Goal: Task Accomplishment & Management: Manage account settings

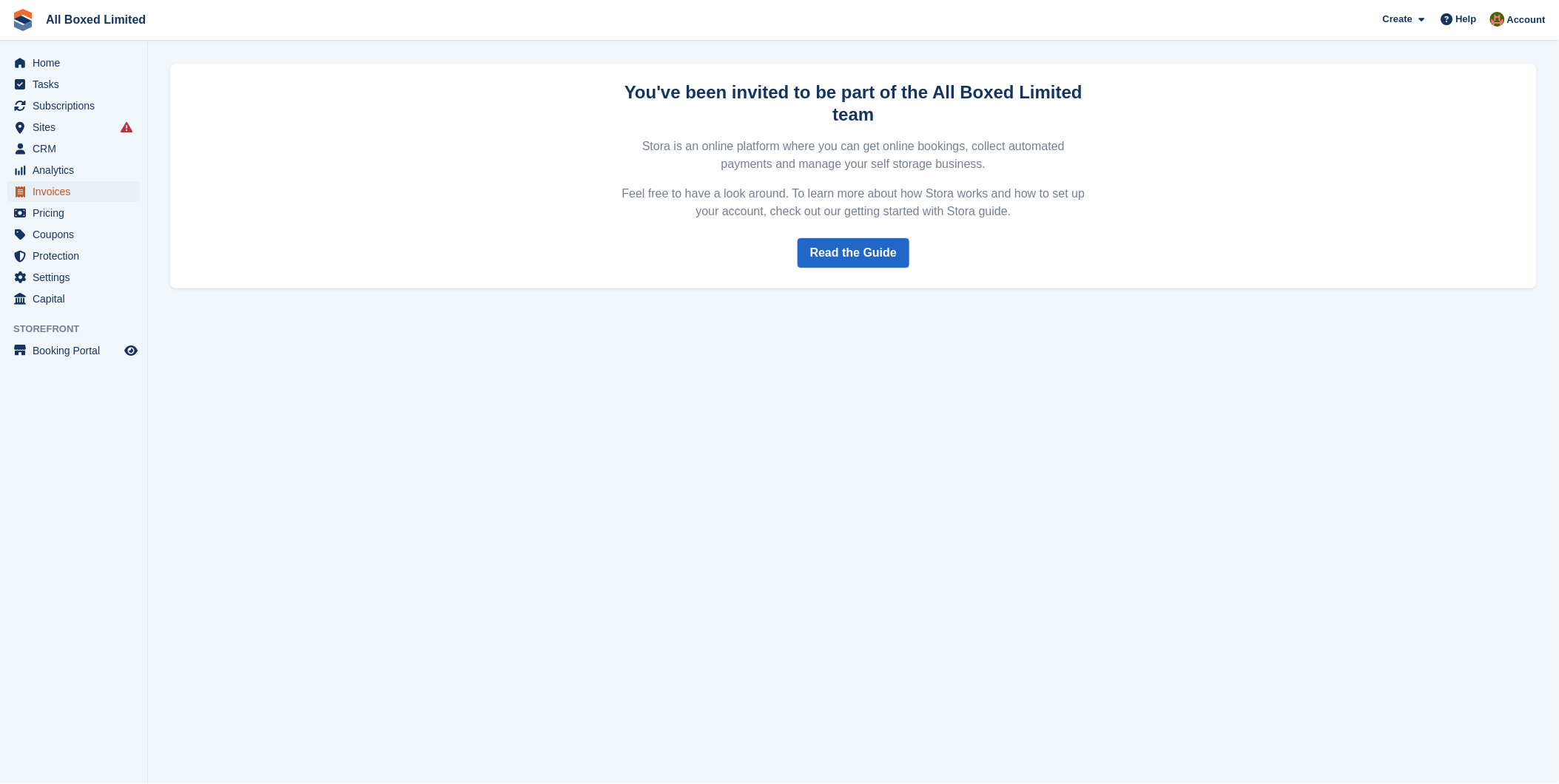
click at [64, 193] on span "Invoices" at bounding box center [76, 191] width 89 height 21
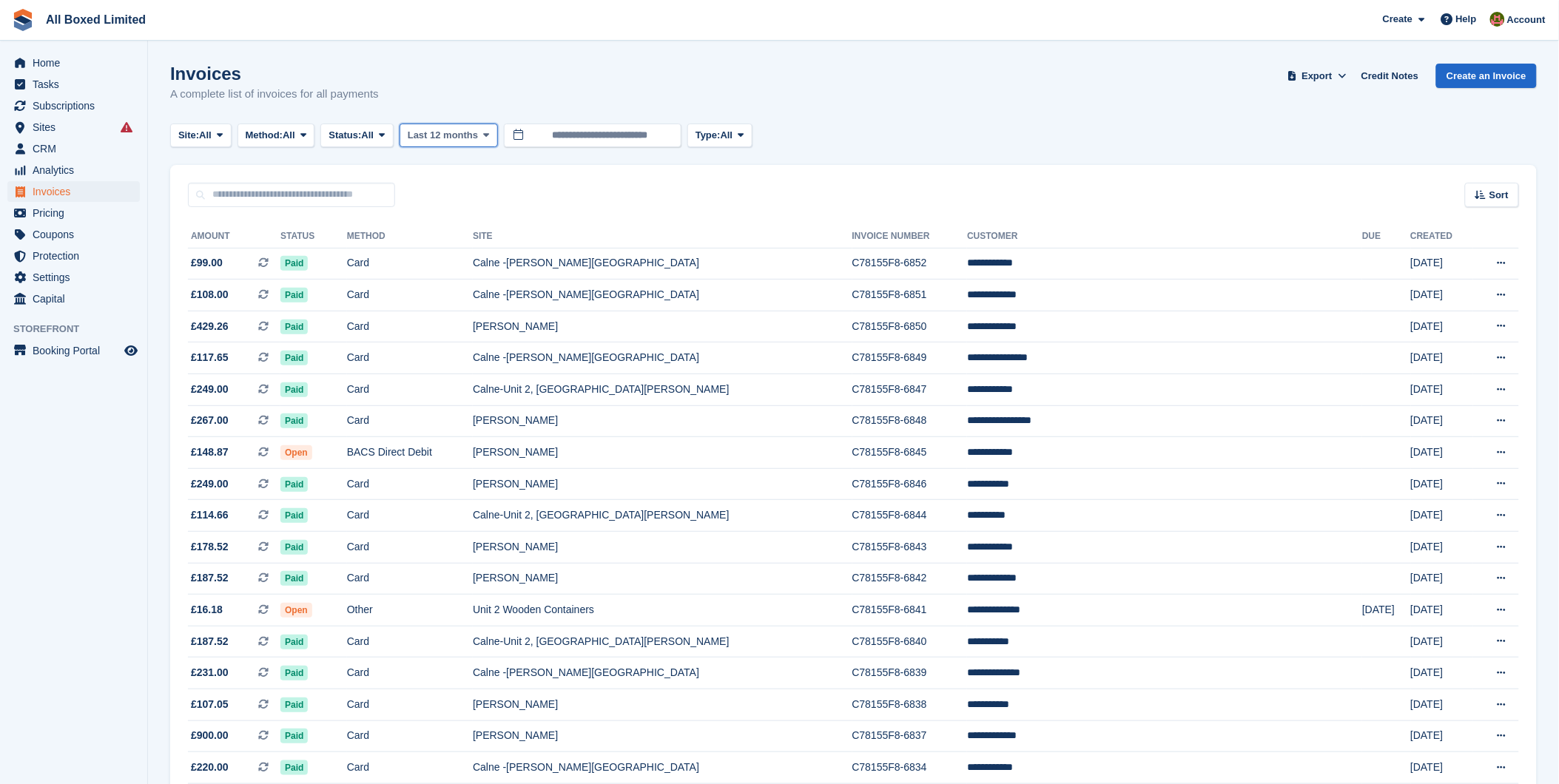
click at [444, 136] on span "Last 12 months" at bounding box center [443, 136] width 70 height 15
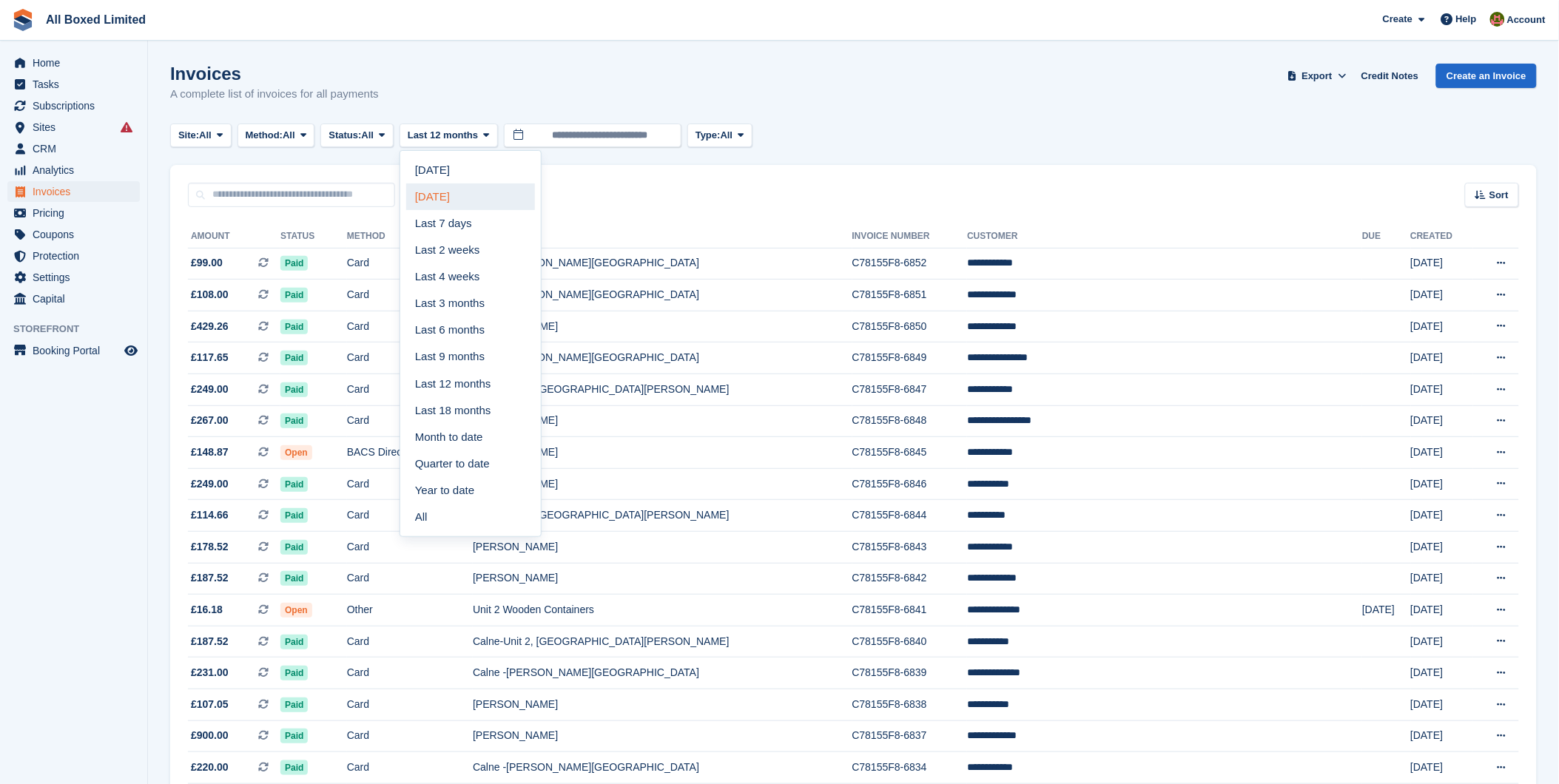
click at [440, 199] on link "Yesterday" at bounding box center [471, 197] width 129 height 26
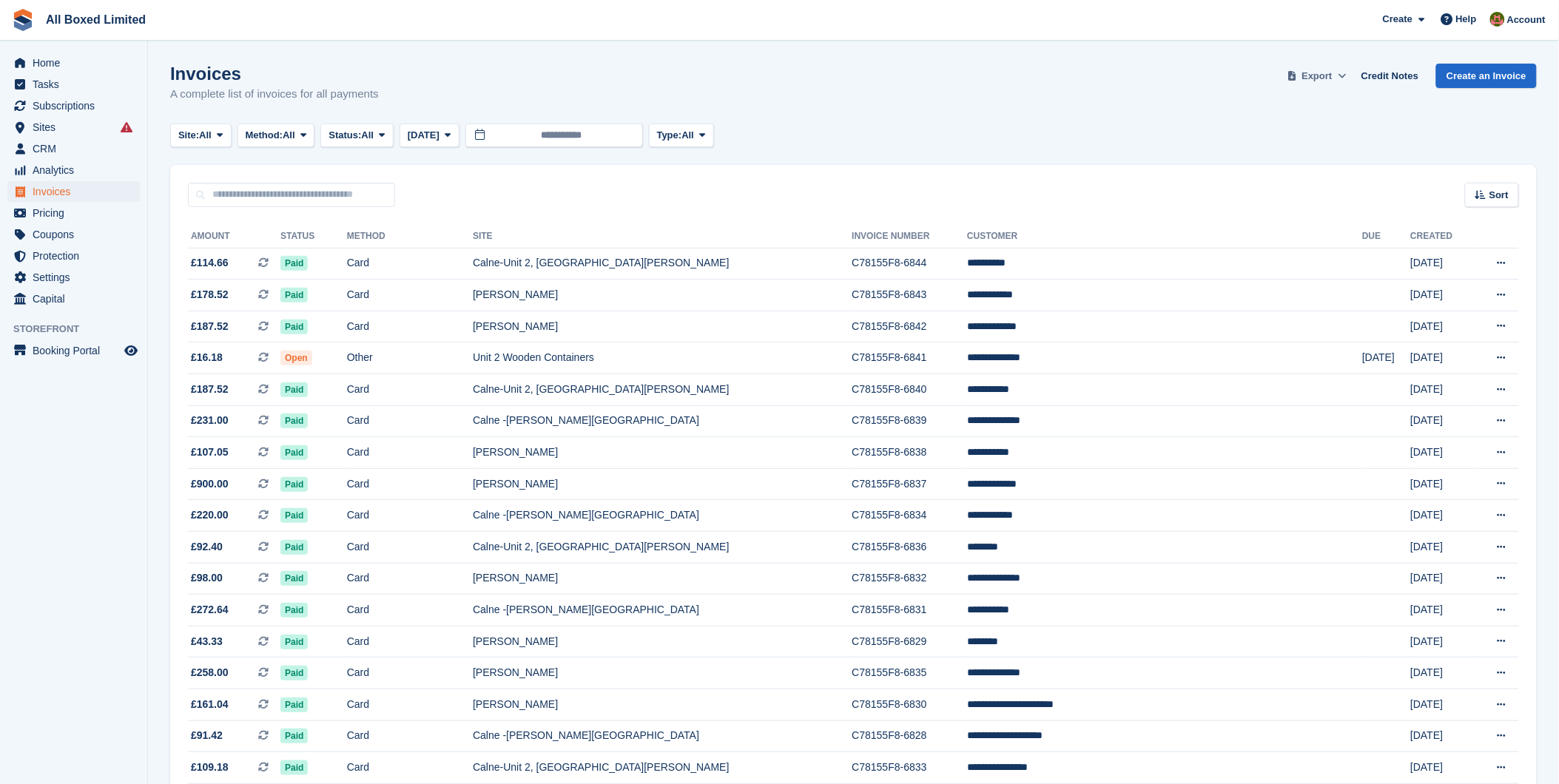
click at [1331, 74] on span "Export" at bounding box center [1317, 76] width 31 height 15
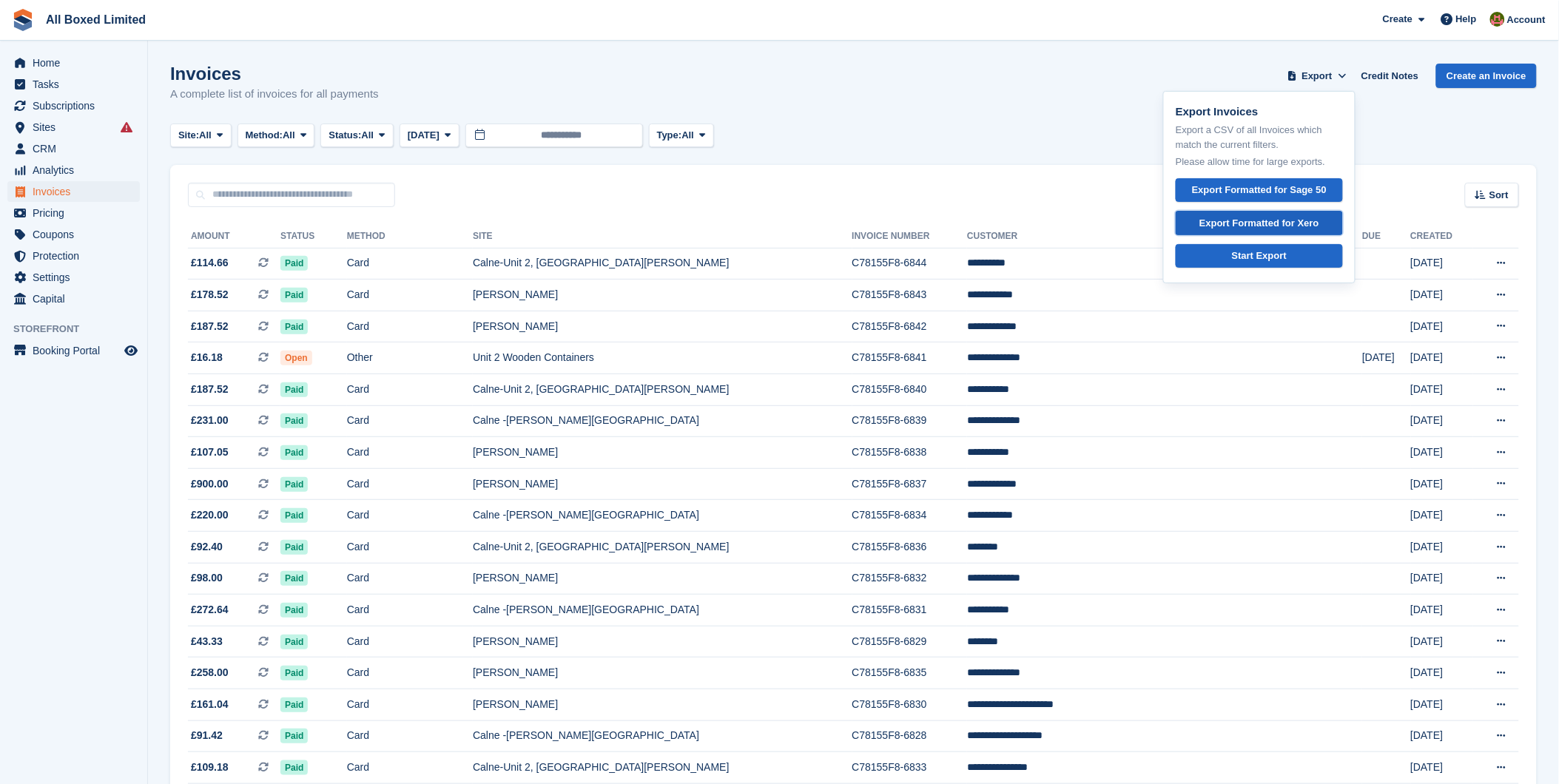
click at [1304, 222] on div "Export Formatted for Xero" at bounding box center [1259, 223] width 120 height 15
click at [603, 423] on td "Calne -[PERSON_NAME][GEOGRAPHIC_DATA]" at bounding box center [662, 421] width 379 height 31
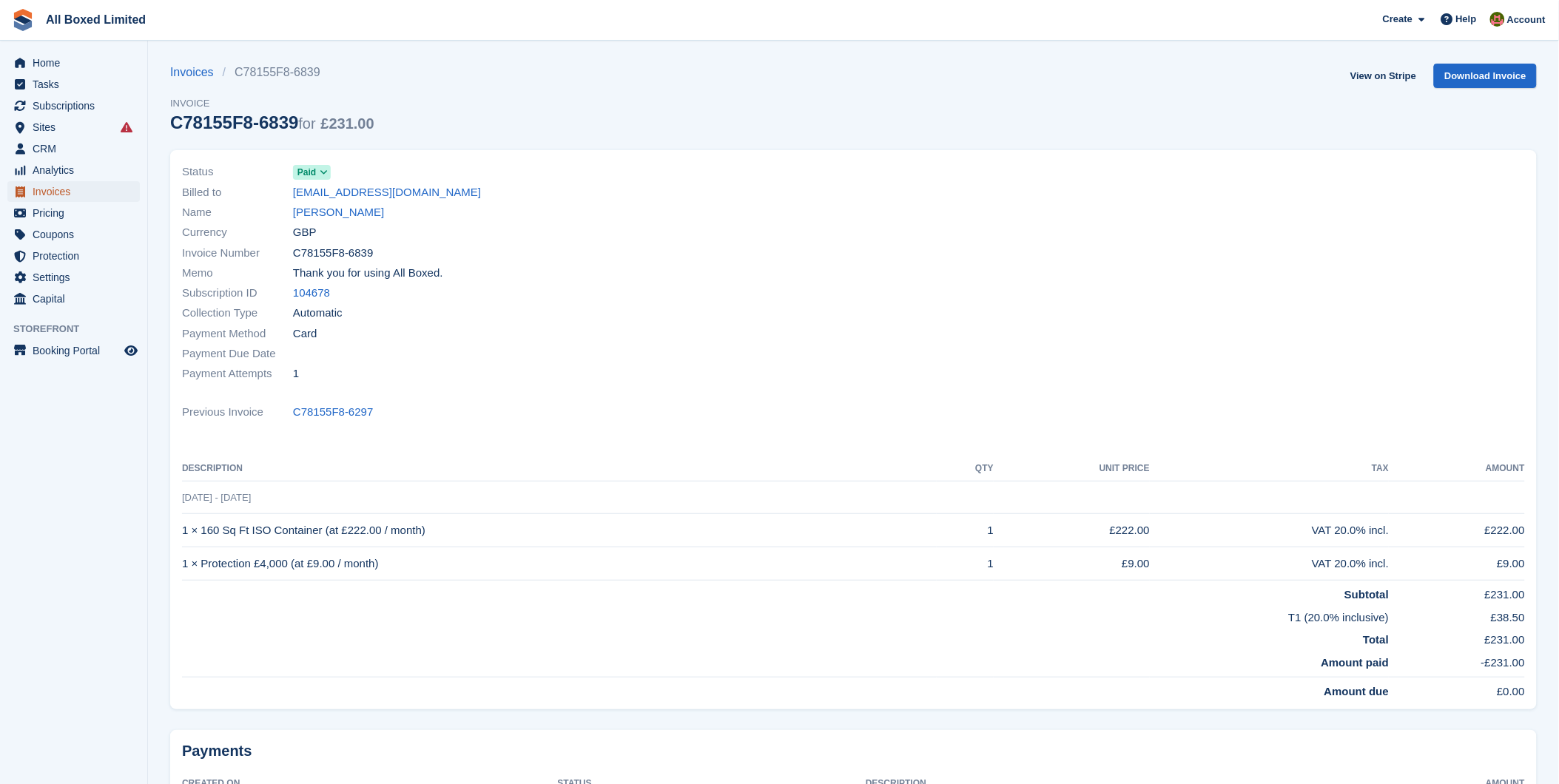
click at [63, 189] on span "Invoices" at bounding box center [76, 191] width 89 height 21
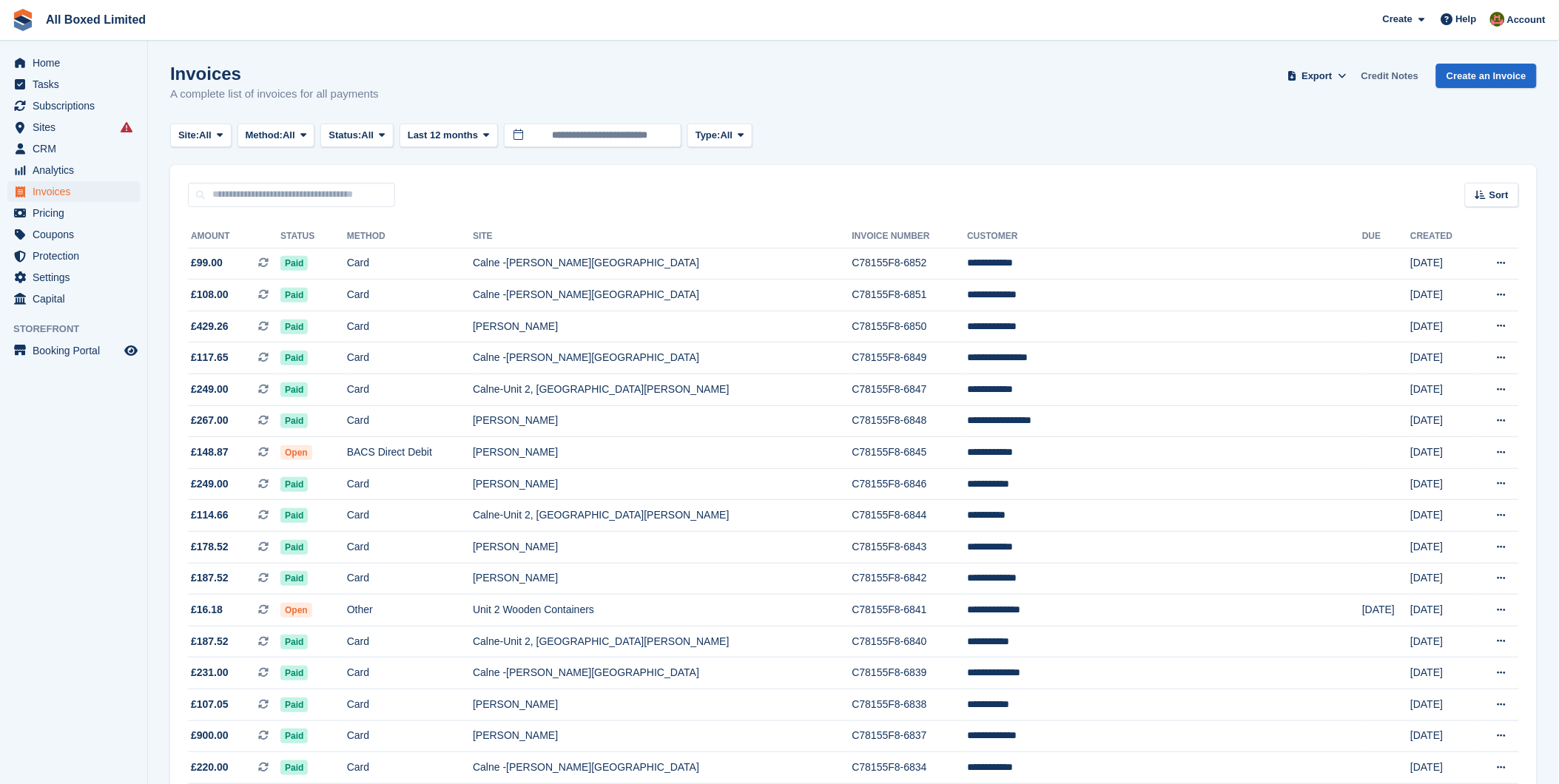
click at [1403, 79] on link "Credit Notes" at bounding box center [1389, 76] width 69 height 25
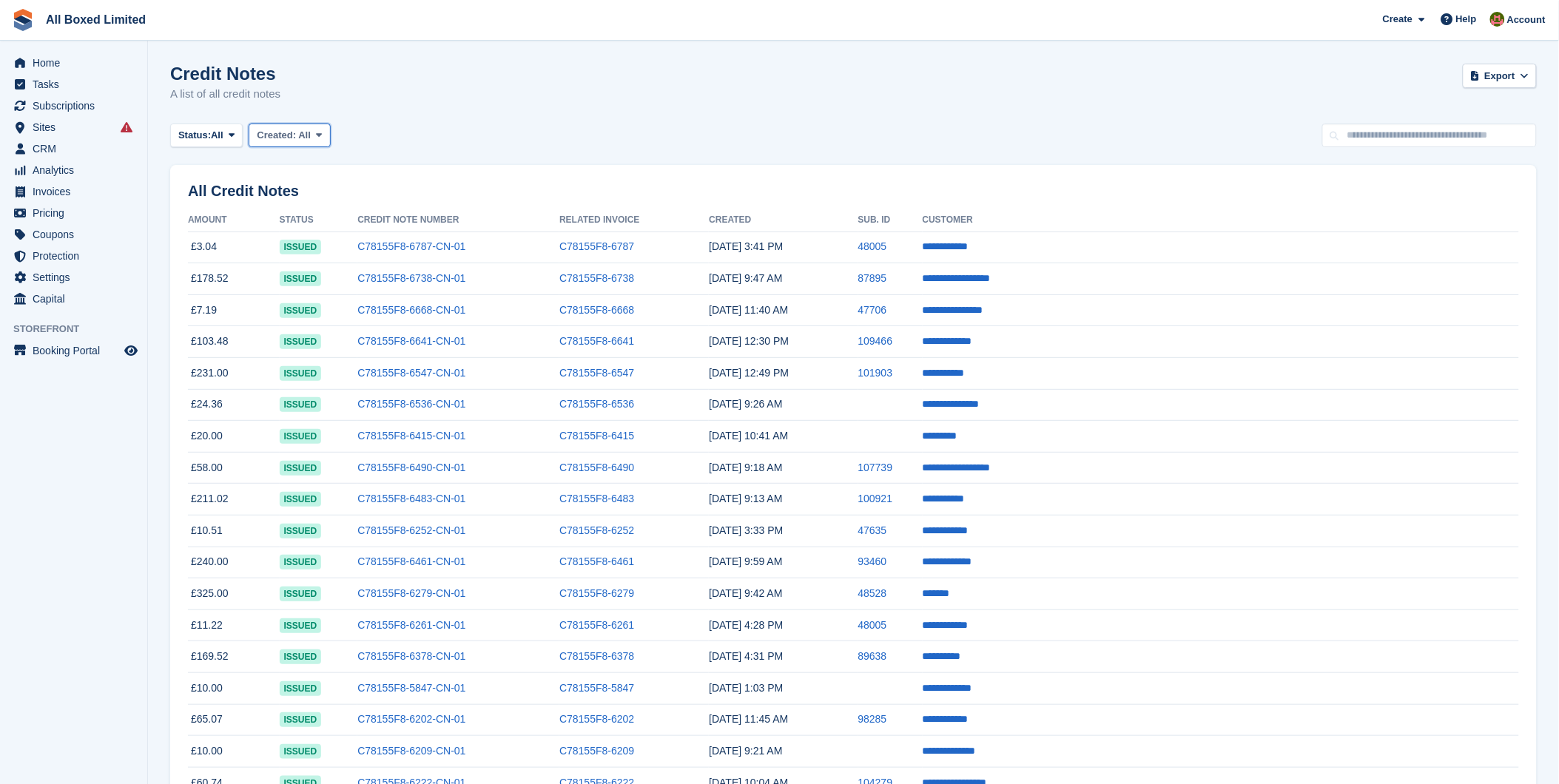
click at [285, 129] on span "Created:" at bounding box center [276, 134] width 39 height 11
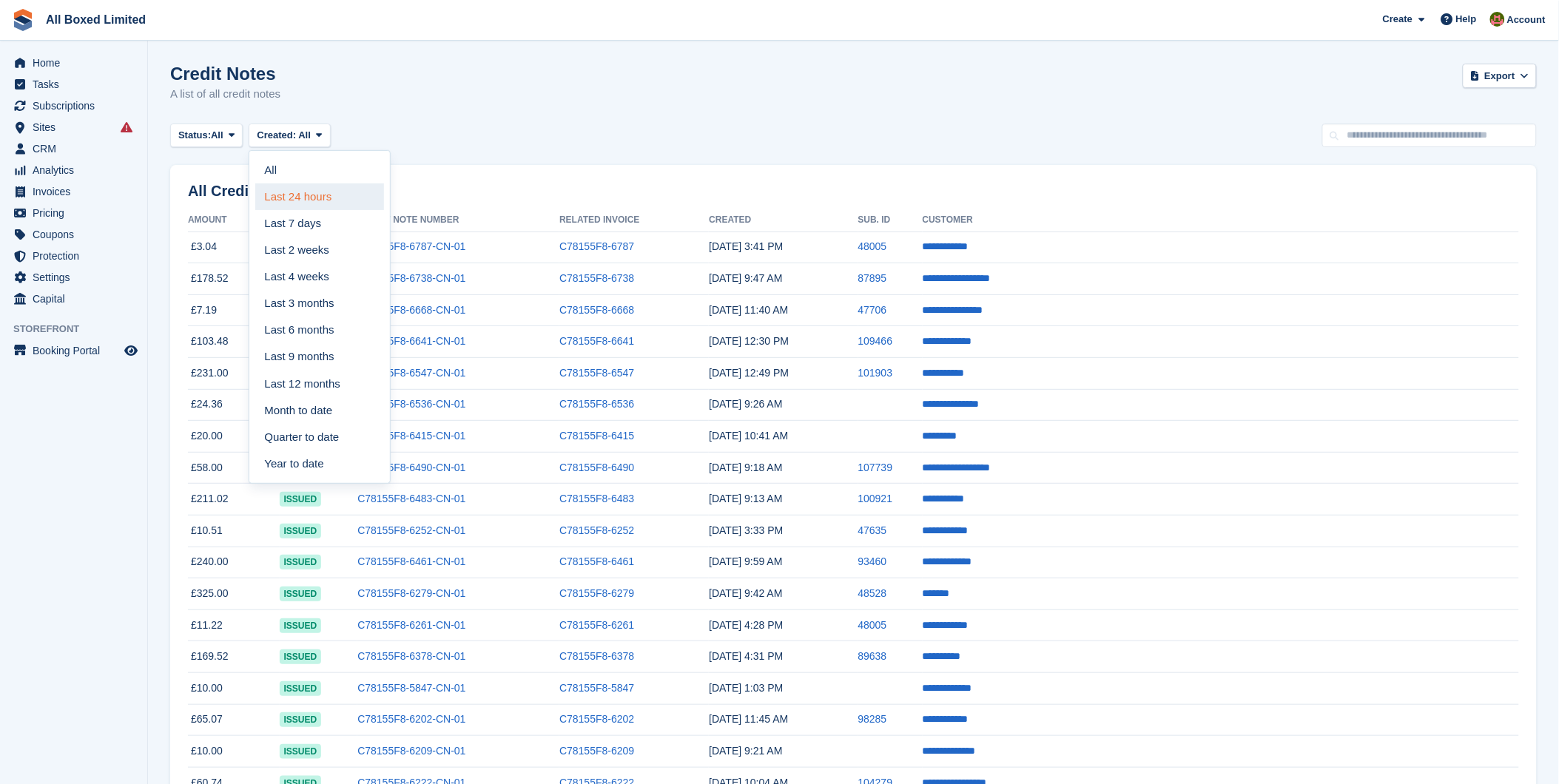
click at [290, 196] on link "Last 24 hours" at bounding box center [319, 197] width 129 height 26
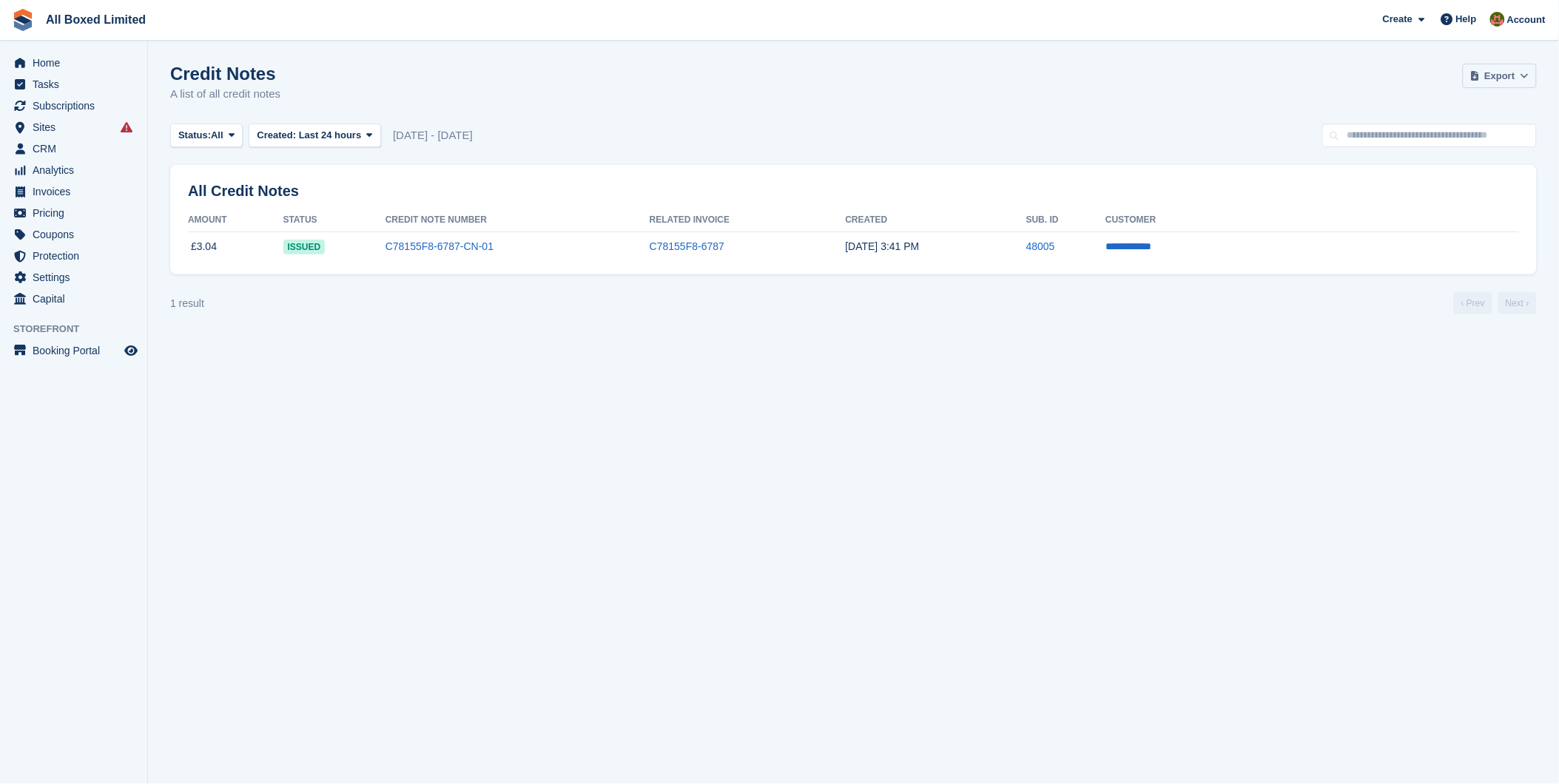
click at [1511, 76] on span "Export" at bounding box center [1500, 76] width 31 height 15
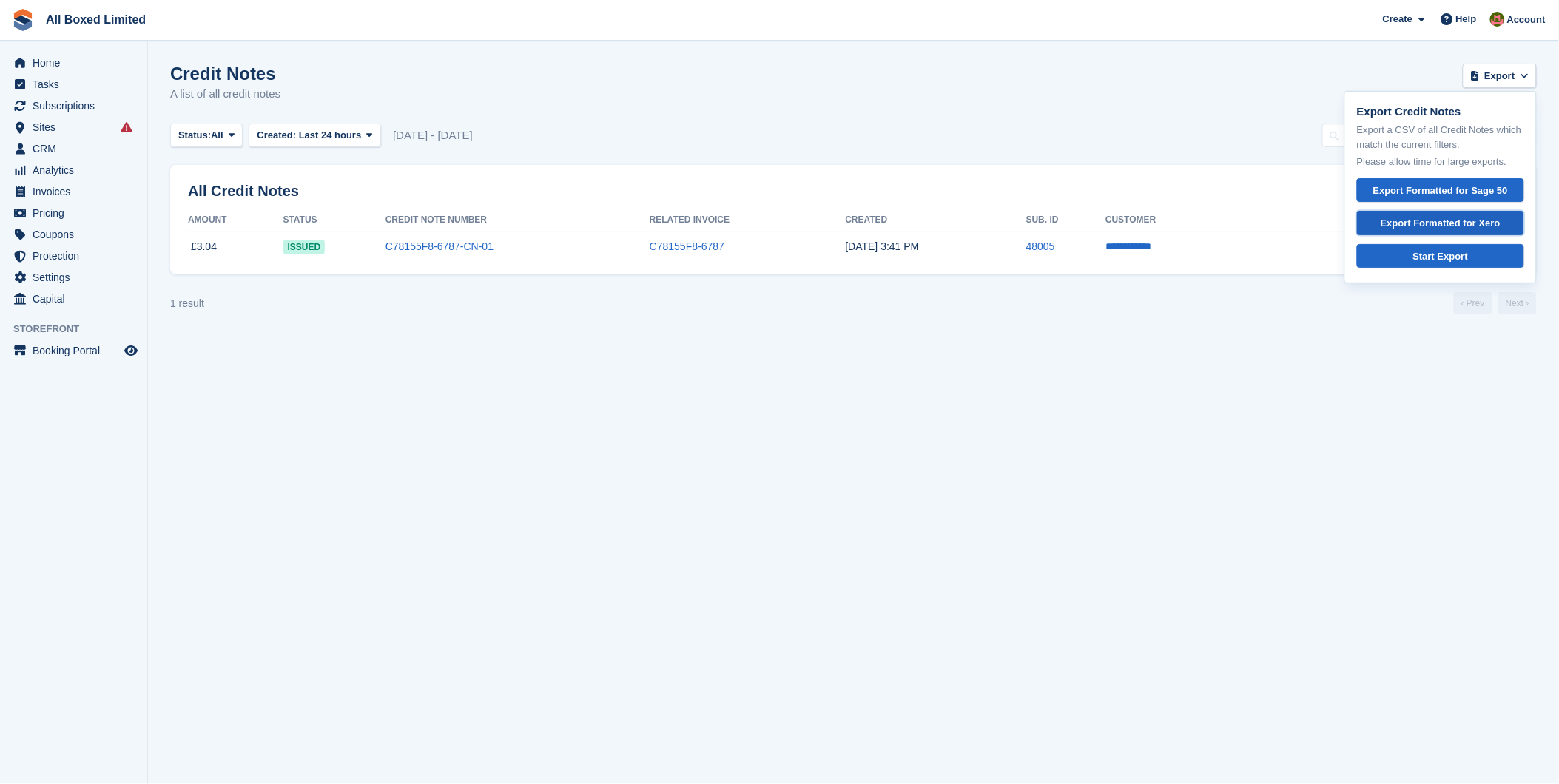
click at [1485, 231] on link "Export Formatted for Xero" at bounding box center [1441, 223] width 167 height 25
